Goal: Information Seeking & Learning: Learn about a topic

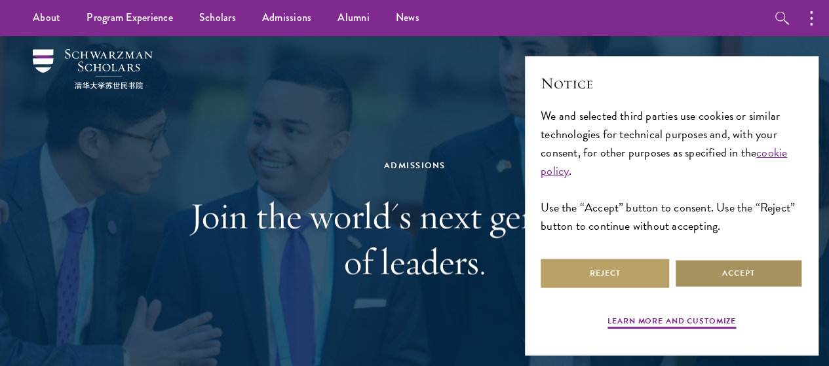
click at [717, 264] on button "Accept" at bounding box center [738, 273] width 128 height 29
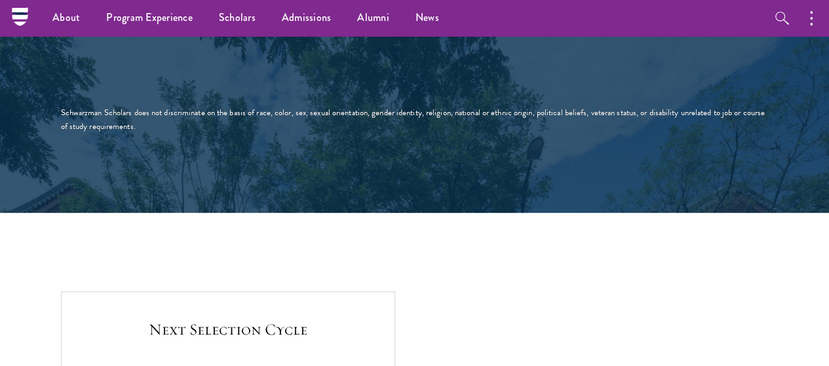
scroll to position [2359, 0]
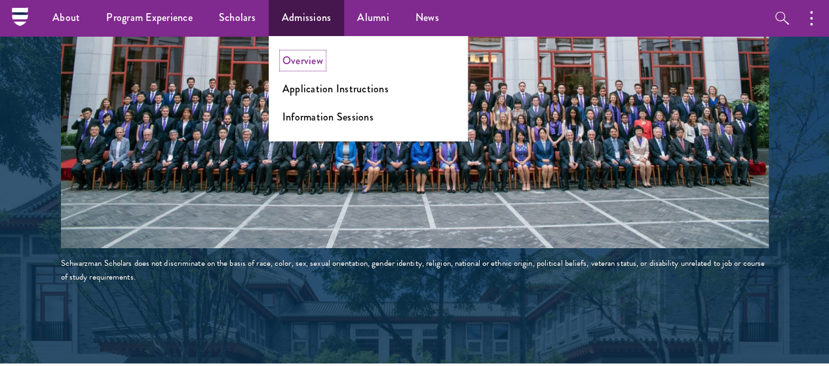
click at [311, 59] on link "Overview" at bounding box center [302, 60] width 41 height 15
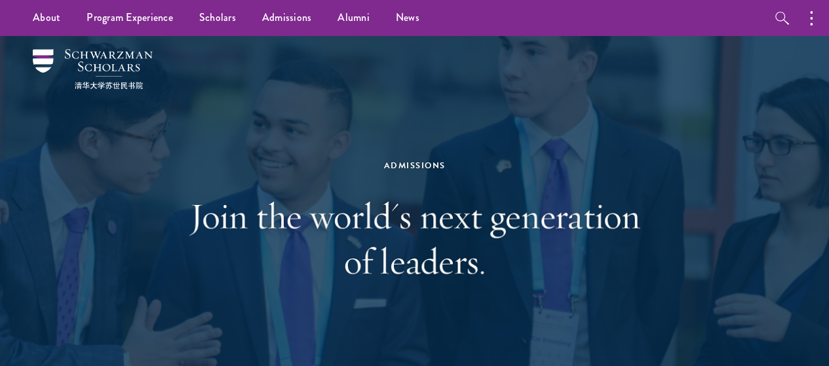
drag, startPoint x: 0, startPoint y: 0, endPoint x: 655, endPoint y: 257, distance: 704.0
click at [655, 257] on div "Admissions Join the world's next generation of leaders." at bounding box center [414, 221] width 750 height 370
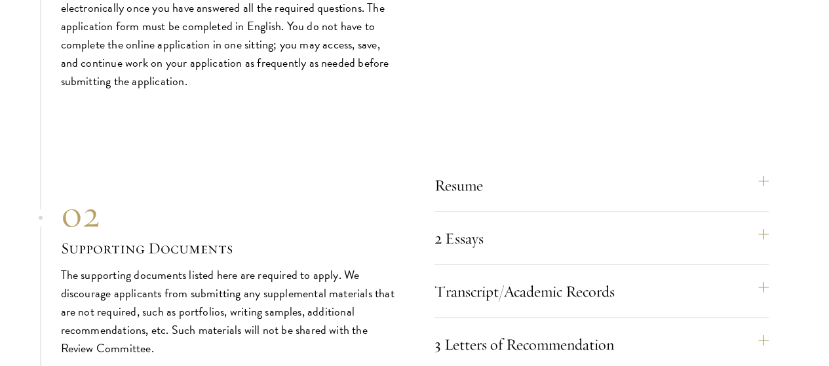
scroll to position [4056, 0]
